Goal: Navigation & Orientation: Find specific page/section

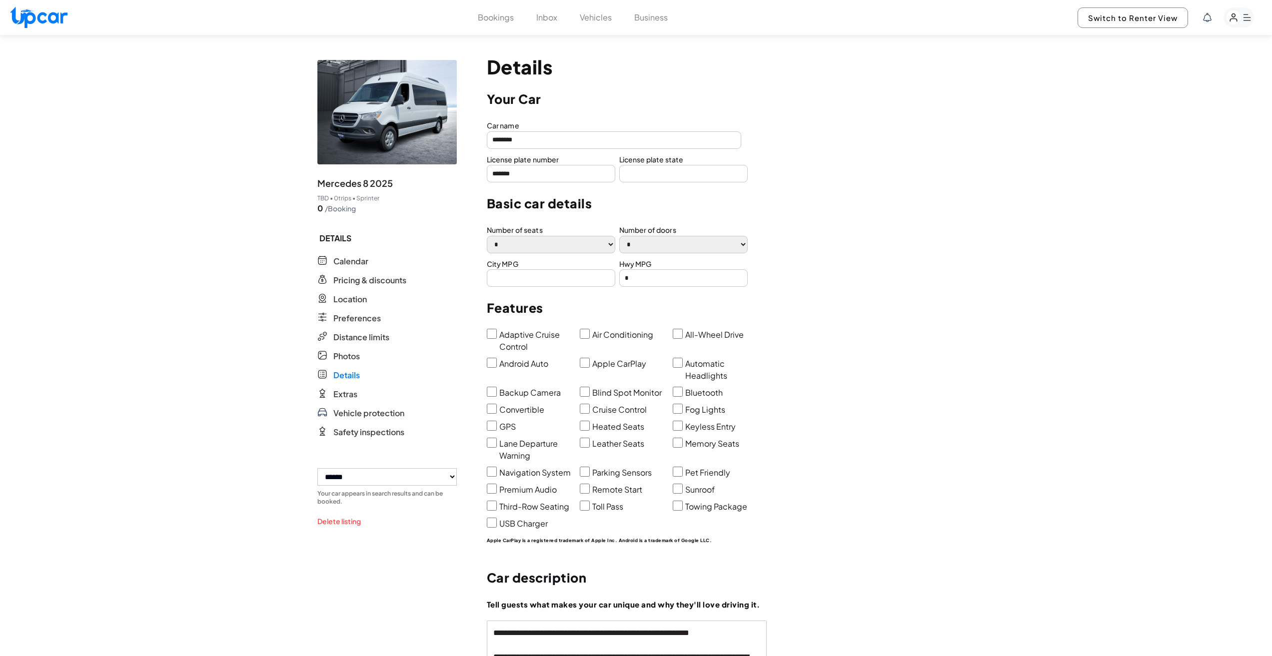
select select "*"
click at [597, 17] on button "Vehicles" at bounding box center [596, 17] width 32 height 12
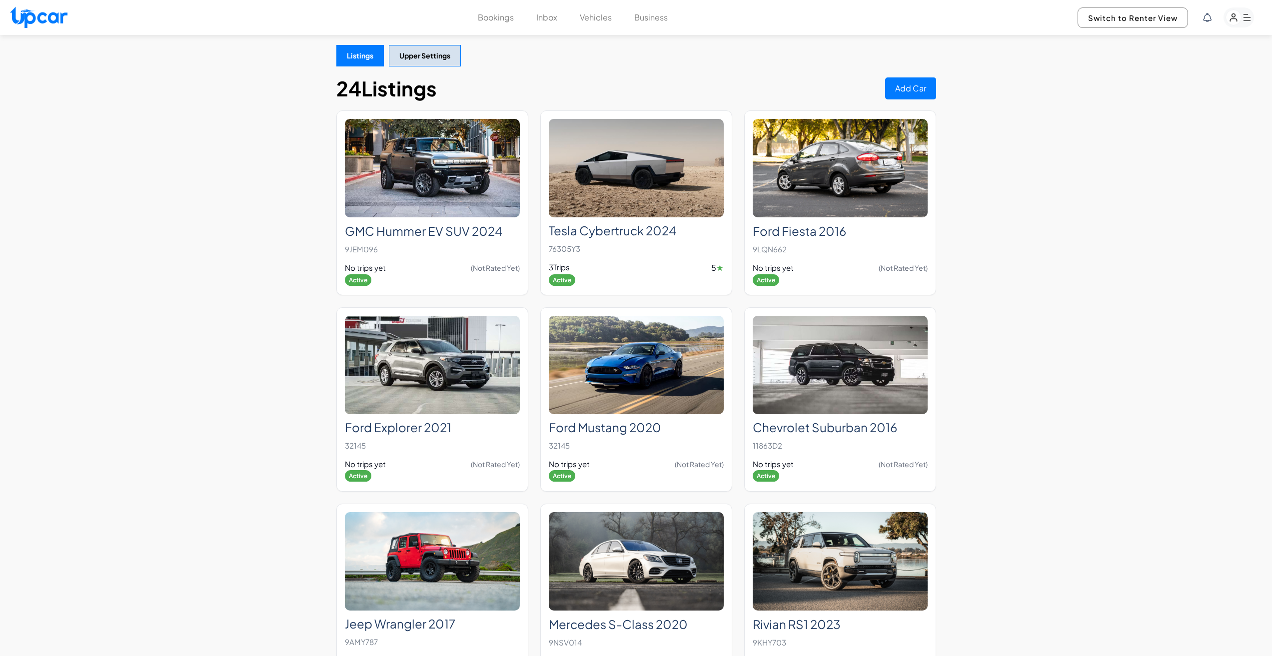
click at [507, 16] on button "Bookings" at bounding box center [496, 17] width 36 height 12
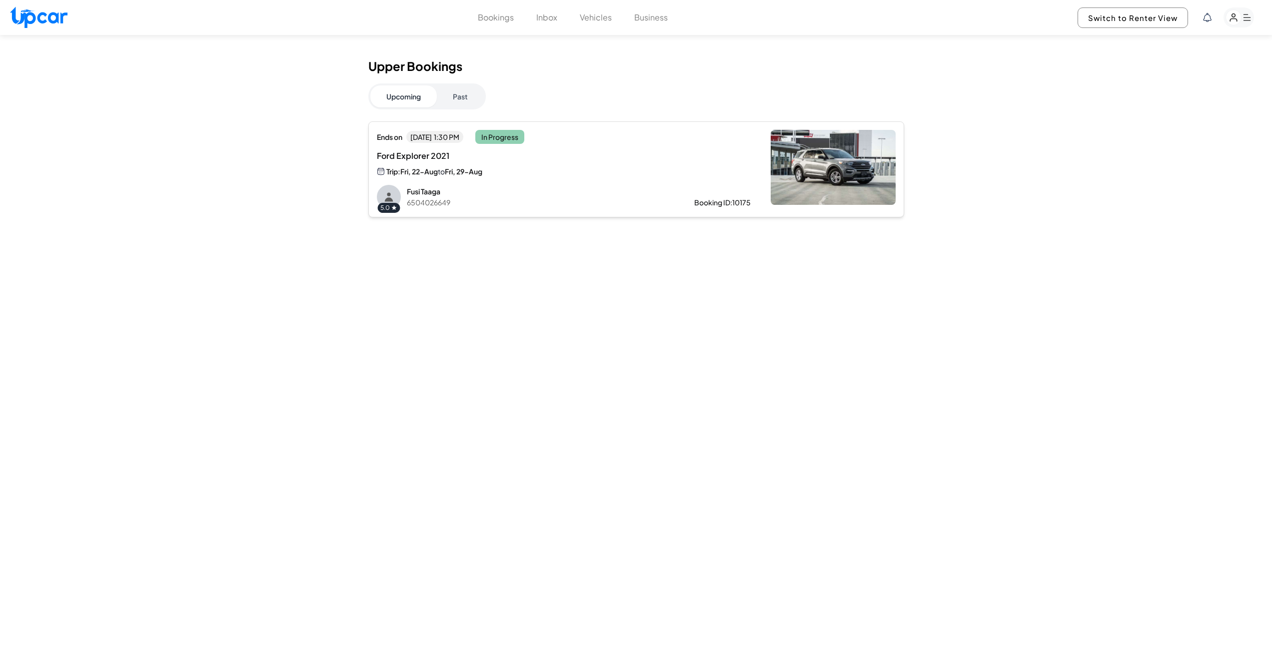
click at [541, 17] on button "Inbox" at bounding box center [546, 17] width 21 height 12
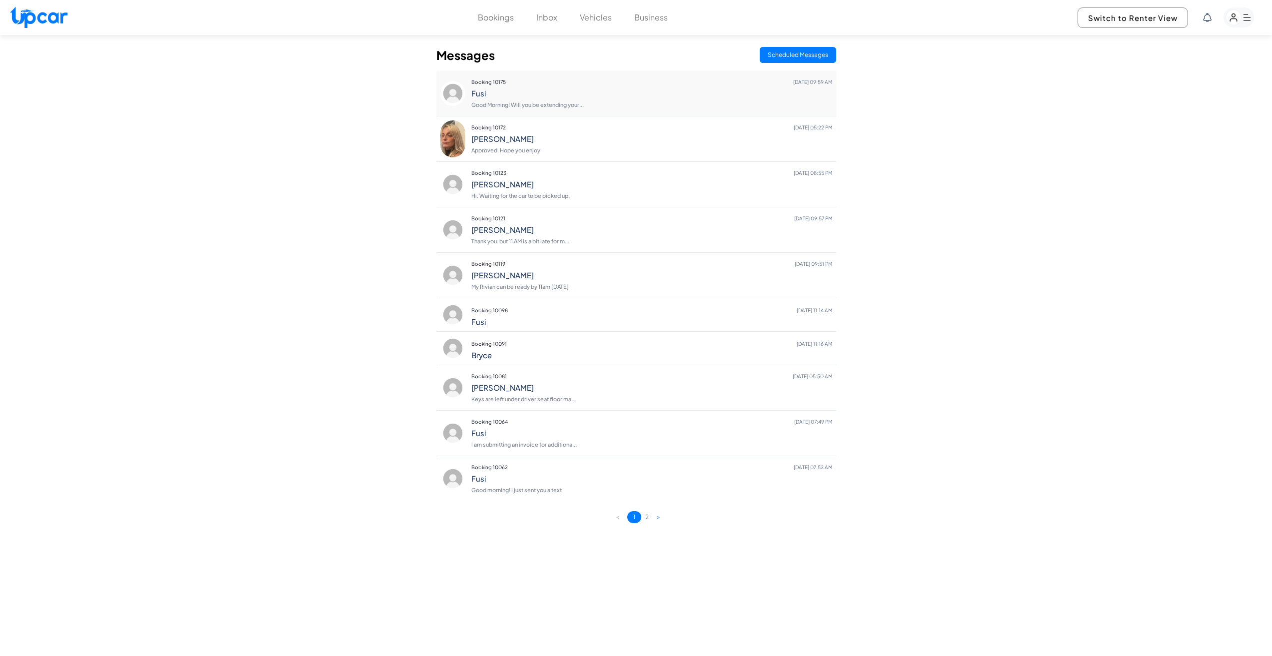
click at [534, 98] on h4 "Fusi" at bounding box center [651, 93] width 361 height 9
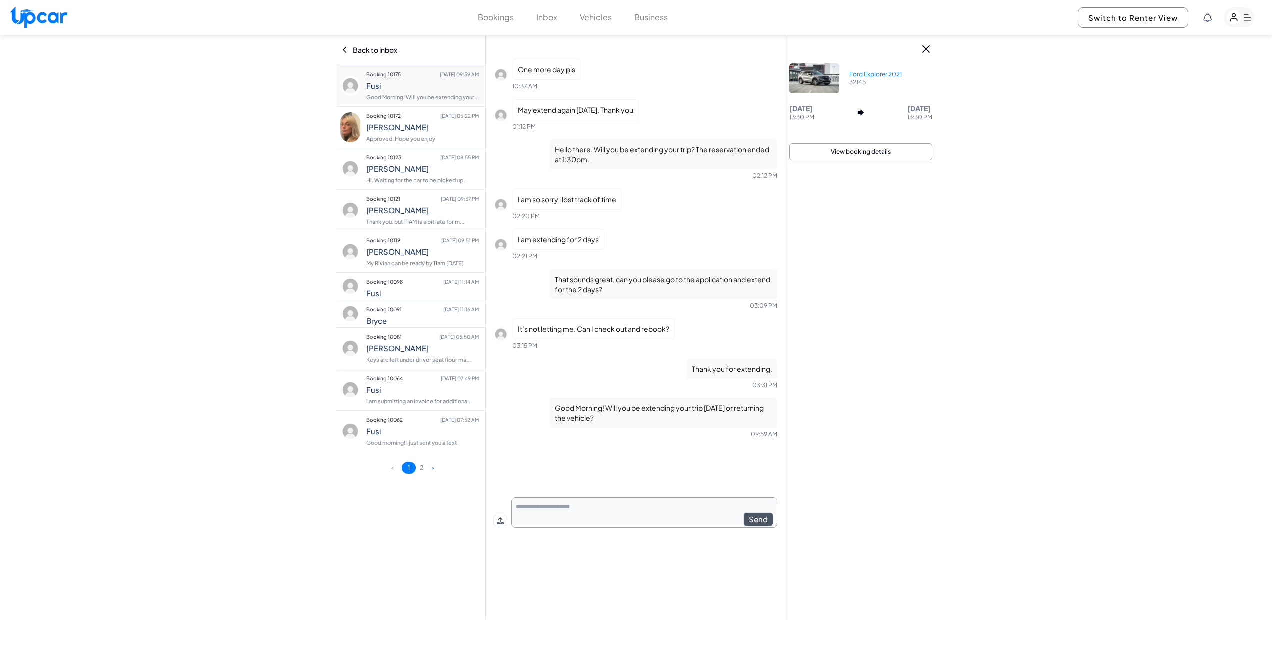
scroll to position [22, 0]
